Goal: Task Accomplishment & Management: Manage account settings

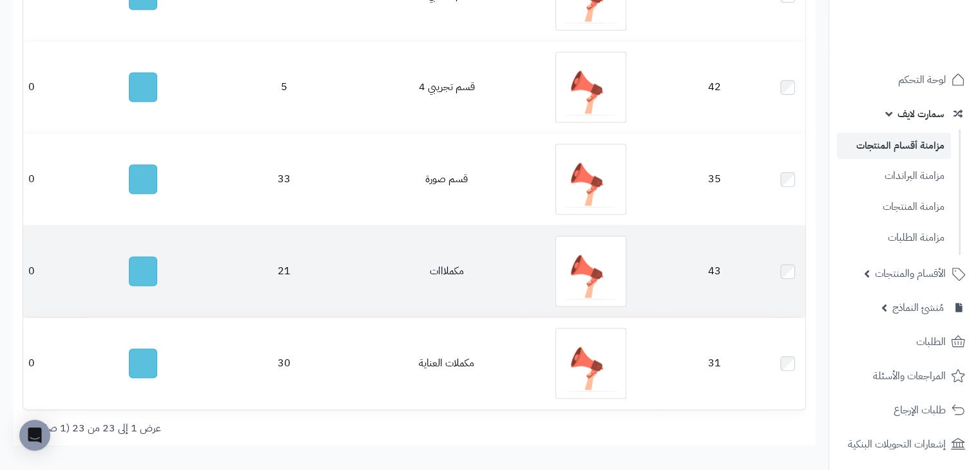
scroll to position [2079, 0]
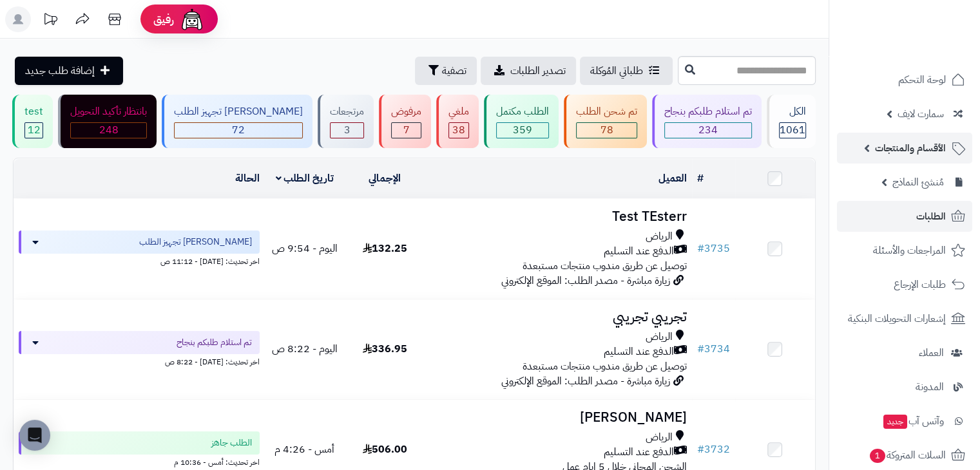
click at [909, 150] on span "الأقسام والمنتجات" at bounding box center [910, 148] width 71 height 18
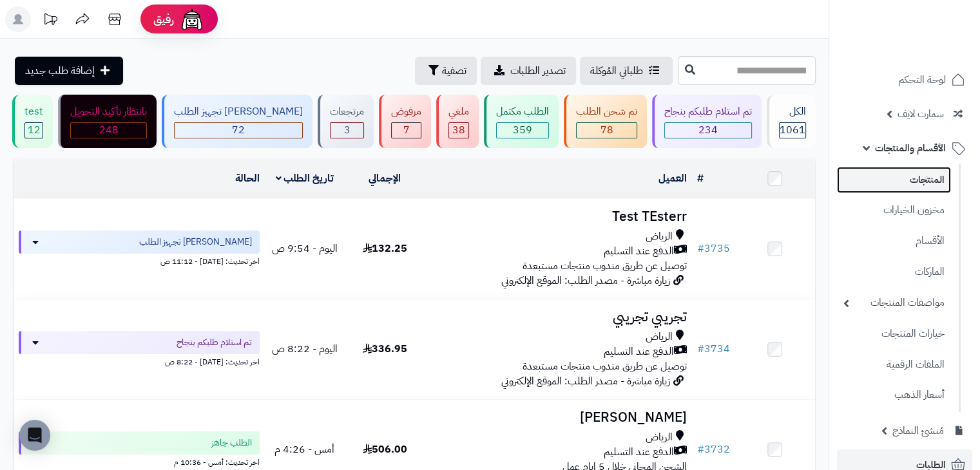
click at [920, 180] on link "المنتجات" at bounding box center [894, 180] width 114 height 26
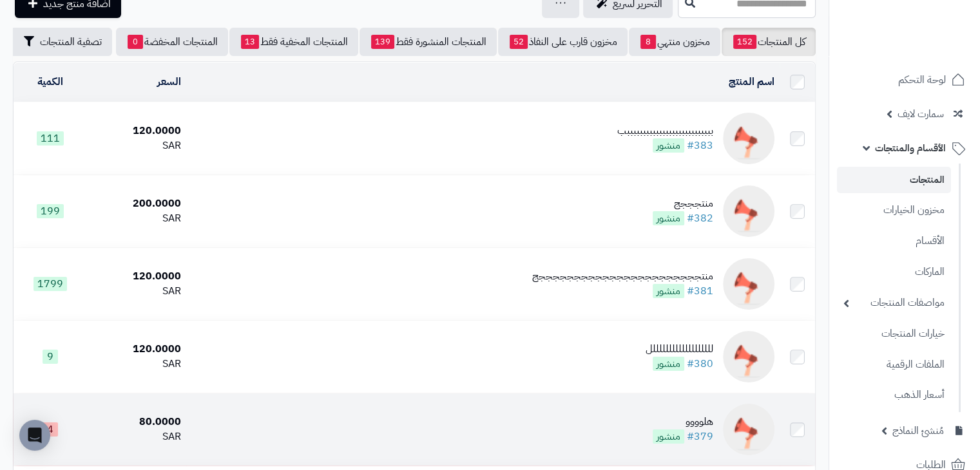
scroll to position [64, 0]
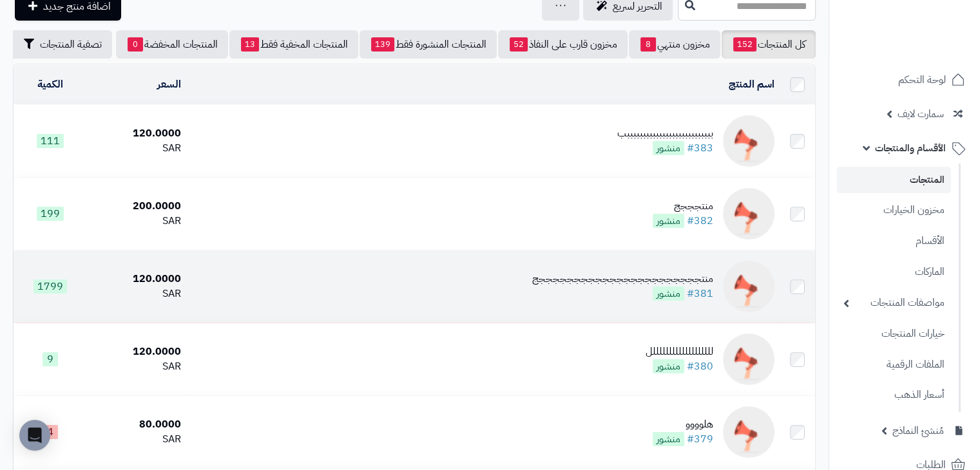
click at [580, 287] on div "منتجججججججججججججججججججججججج" at bounding box center [622, 279] width 181 height 15
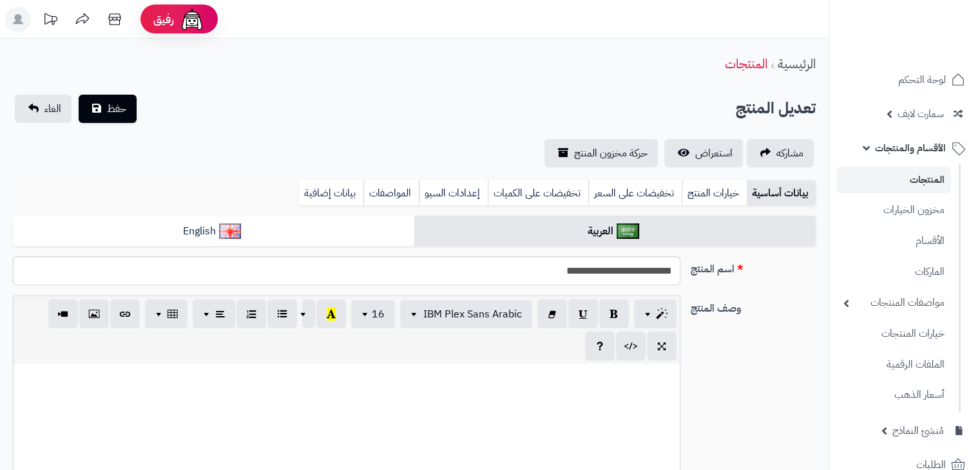
type input "******"
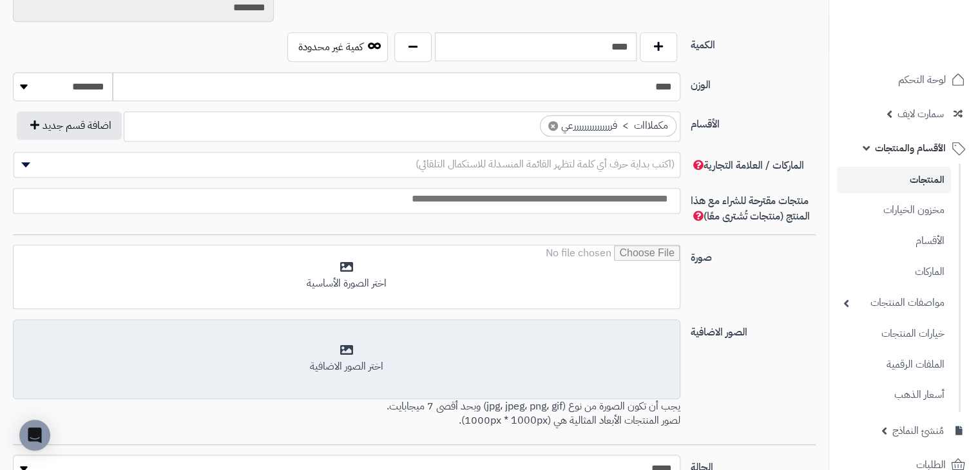
scroll to position [653, 0]
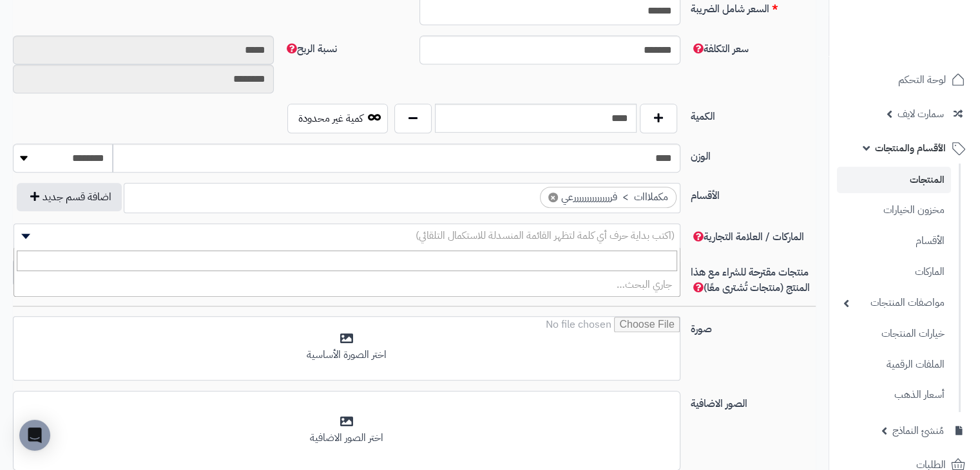
click at [541, 233] on span "(اكتب بداية حرف أي كلمة لتظهر القائمة المنسدلة للاستكمال التلقائي)" at bounding box center [544, 235] width 259 height 15
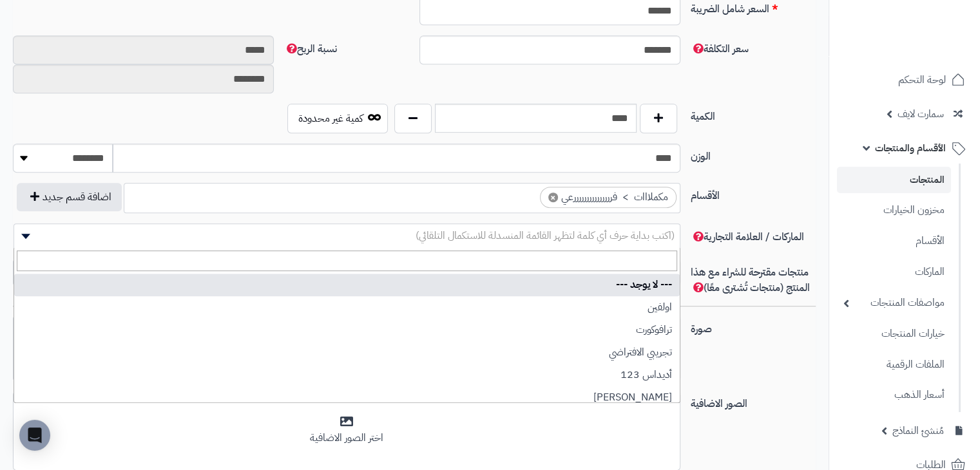
click at [541, 233] on span "(اكتب بداية حرف أي كلمة لتظهر القائمة المنسدلة للاستكمال التلقائي)" at bounding box center [544, 235] width 259 height 15
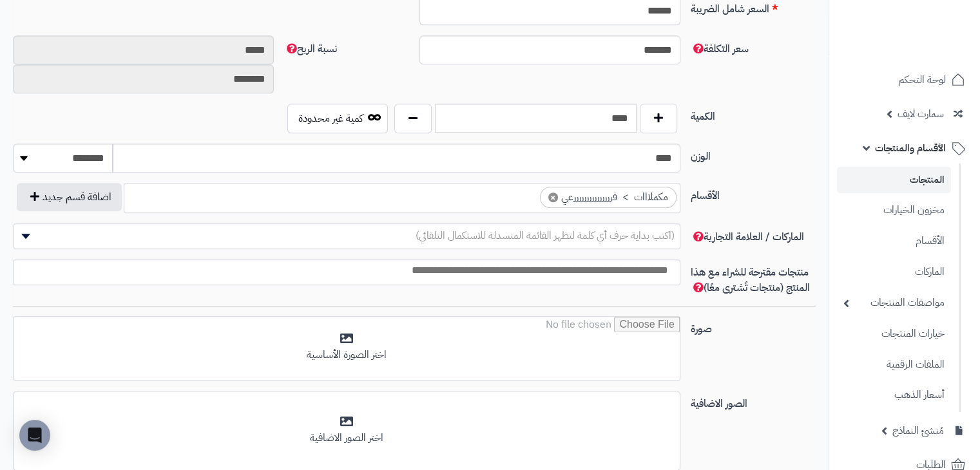
click at [542, 267] on input "search" at bounding box center [343, 270] width 666 height 15
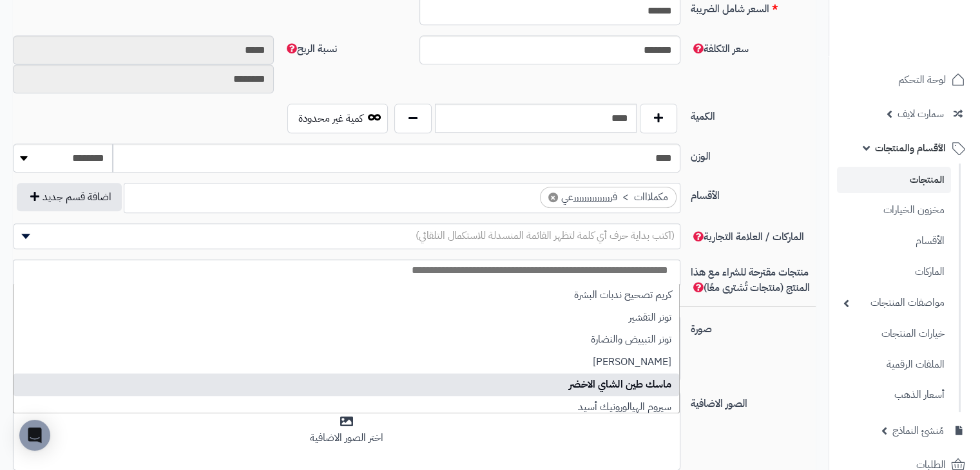
scroll to position [0, 0]
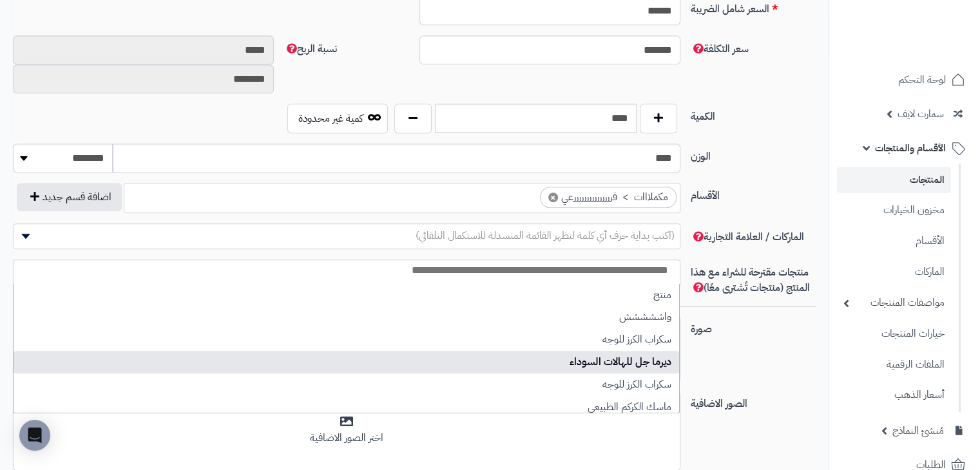
click at [722, 342] on div "صورة اختر الصورة الأساسية" at bounding box center [414, 353] width 813 height 75
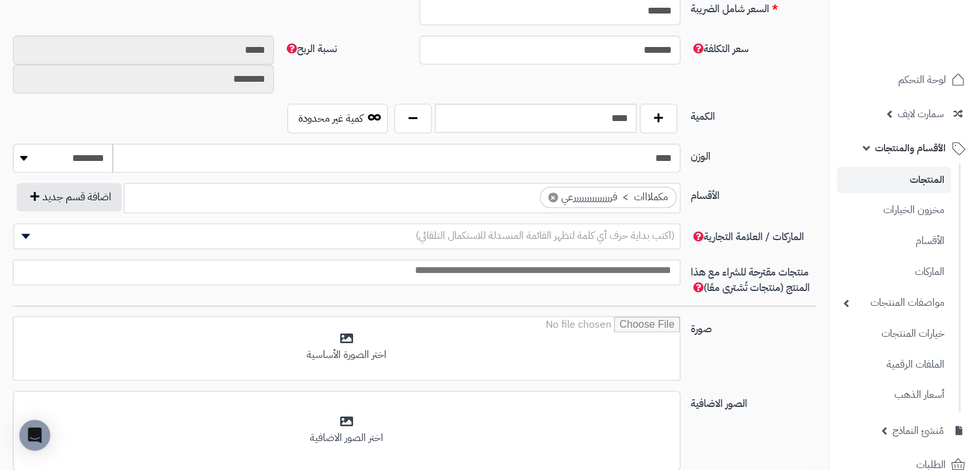
click at [720, 295] on div "منتجات مقترحة للشراء مع هذا المنتج (منتجات تُشترى معًا)" at bounding box center [414, 283] width 813 height 46
